Goal: Task Accomplishment & Management: Complete application form

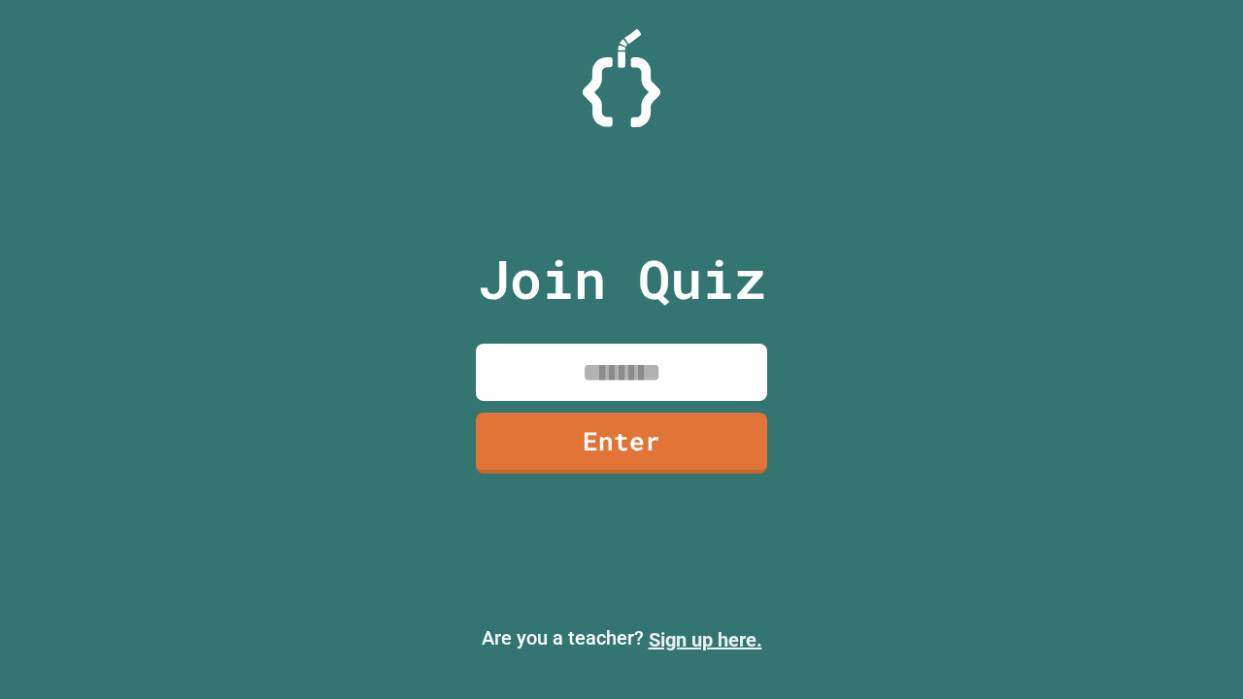
click at [705, 640] on link "Sign up here." at bounding box center [706, 639] width 114 height 23
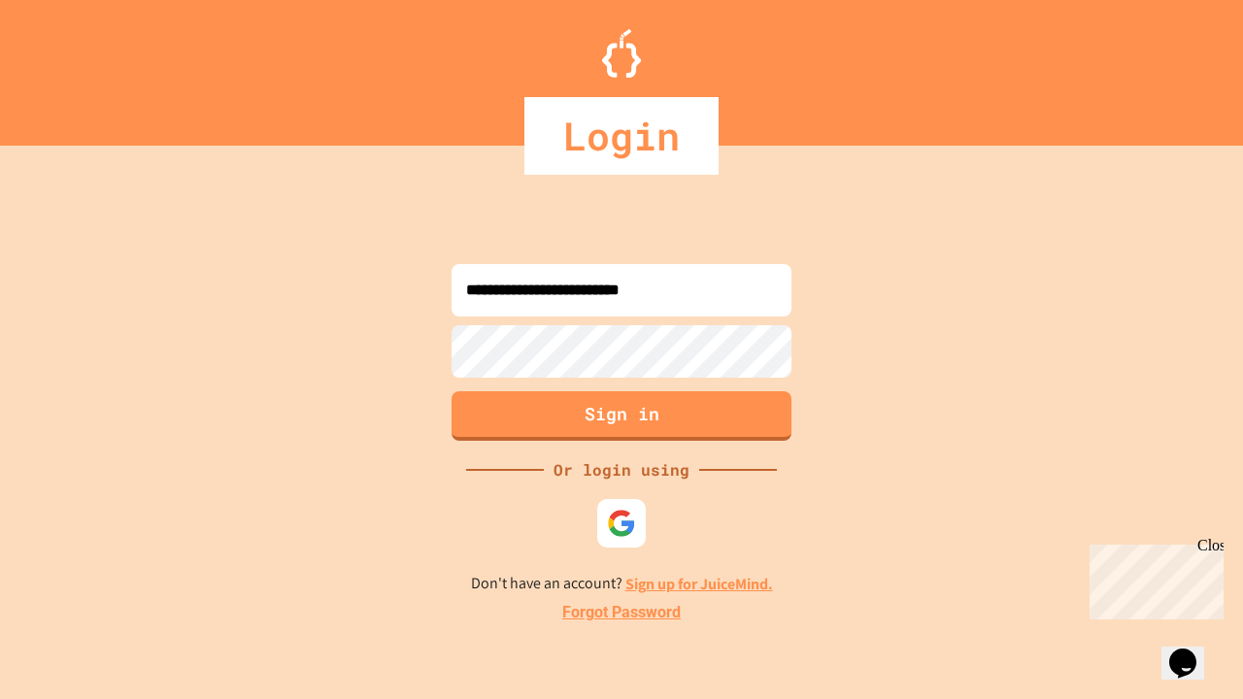
type input "**********"
